Goal: Transaction & Acquisition: Purchase product/service

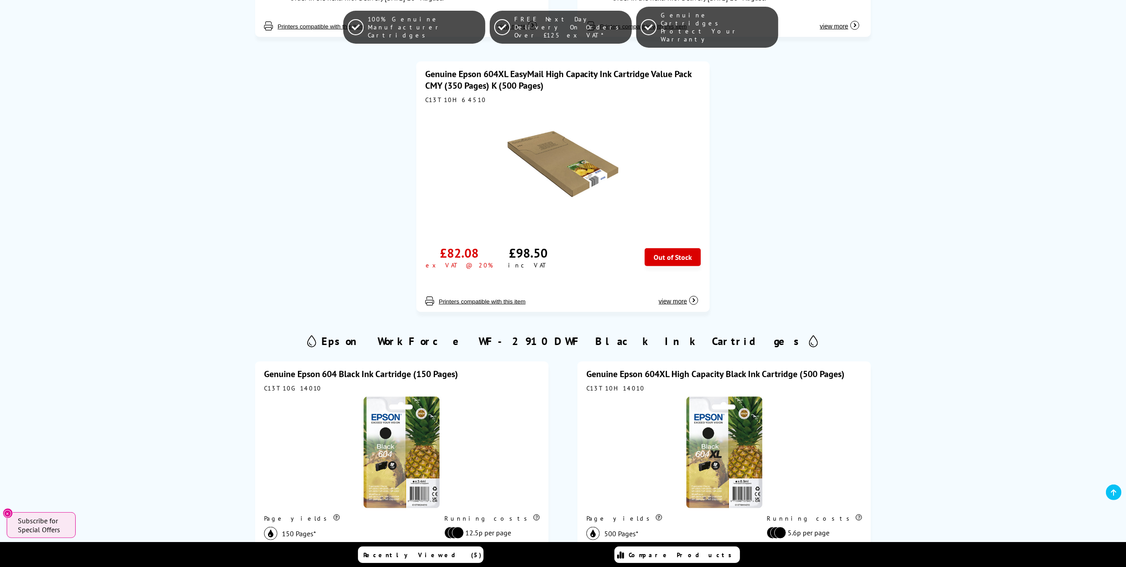
scroll to position [950, 0]
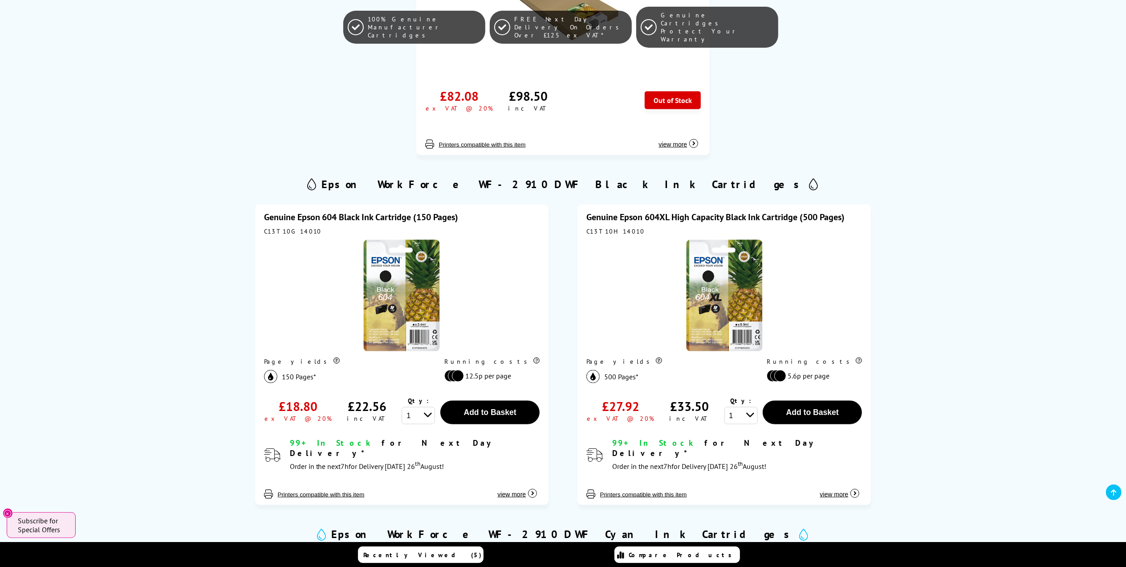
click at [660, 211] on link "Genuine Epson 604XL High Capacity Black Ink Cartridge (500 Pages)" at bounding box center [716, 217] width 259 height 12
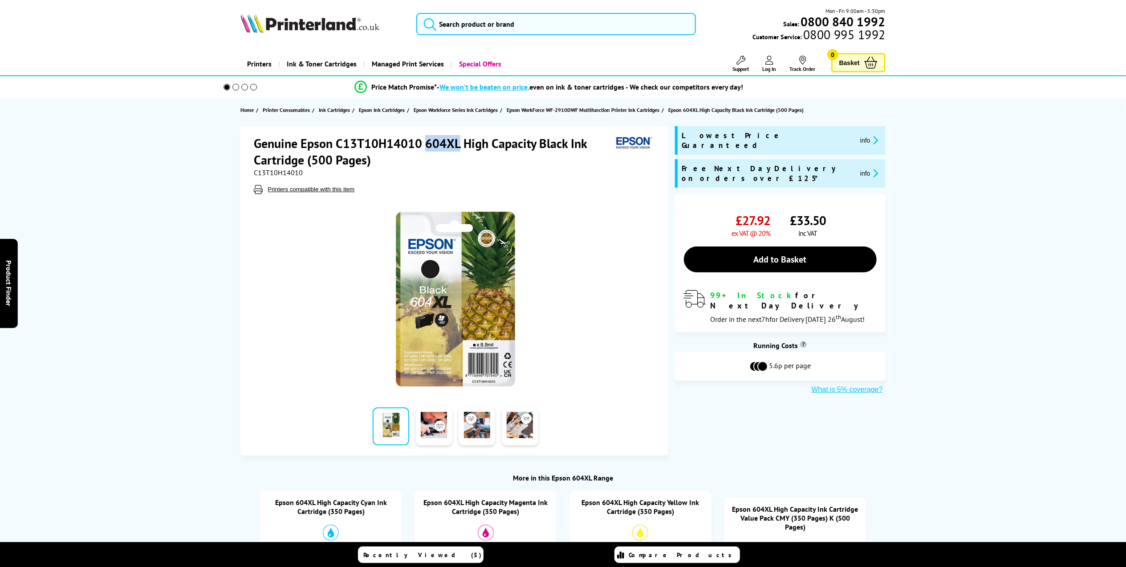
drag, startPoint x: 425, startPoint y: 143, endPoint x: 458, endPoint y: 143, distance: 33.0
click at [458, 143] on h1 "Genuine Epson C13T10H14010 604XL High Capacity Black Ink Cartridge (500 Pages)" at bounding box center [433, 151] width 359 height 33
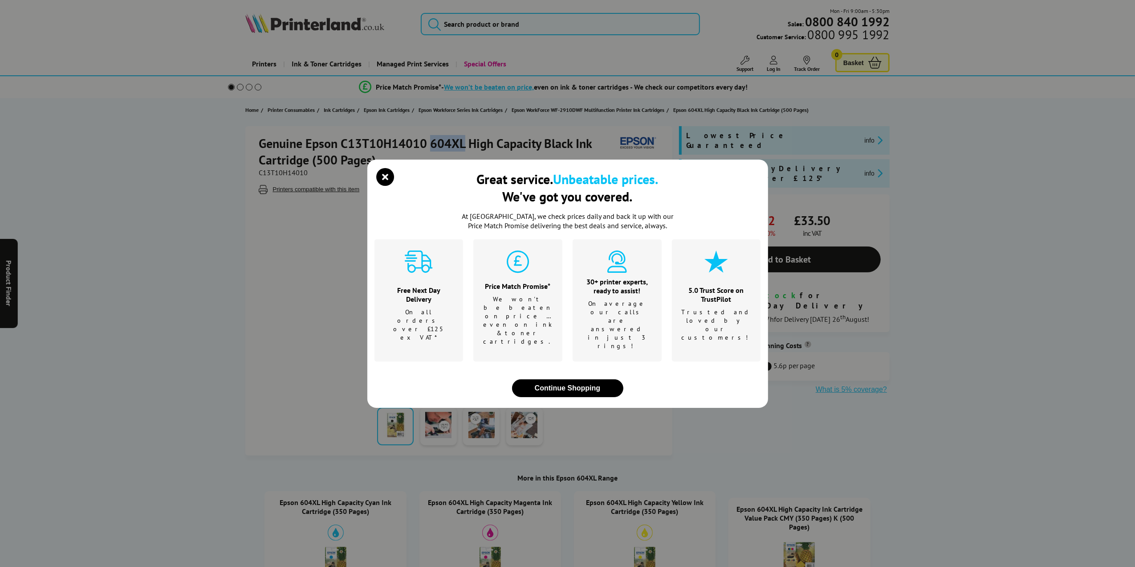
copy h1 "604XL"
click at [375, 196] on div "Great service. Unbeatable prices. We've got you covered." at bounding box center [568, 190] width 387 height 41
click at [382, 186] on icon "close modal" at bounding box center [386, 177] width 18 height 18
